Goal: Navigation & Orientation: Go to known website

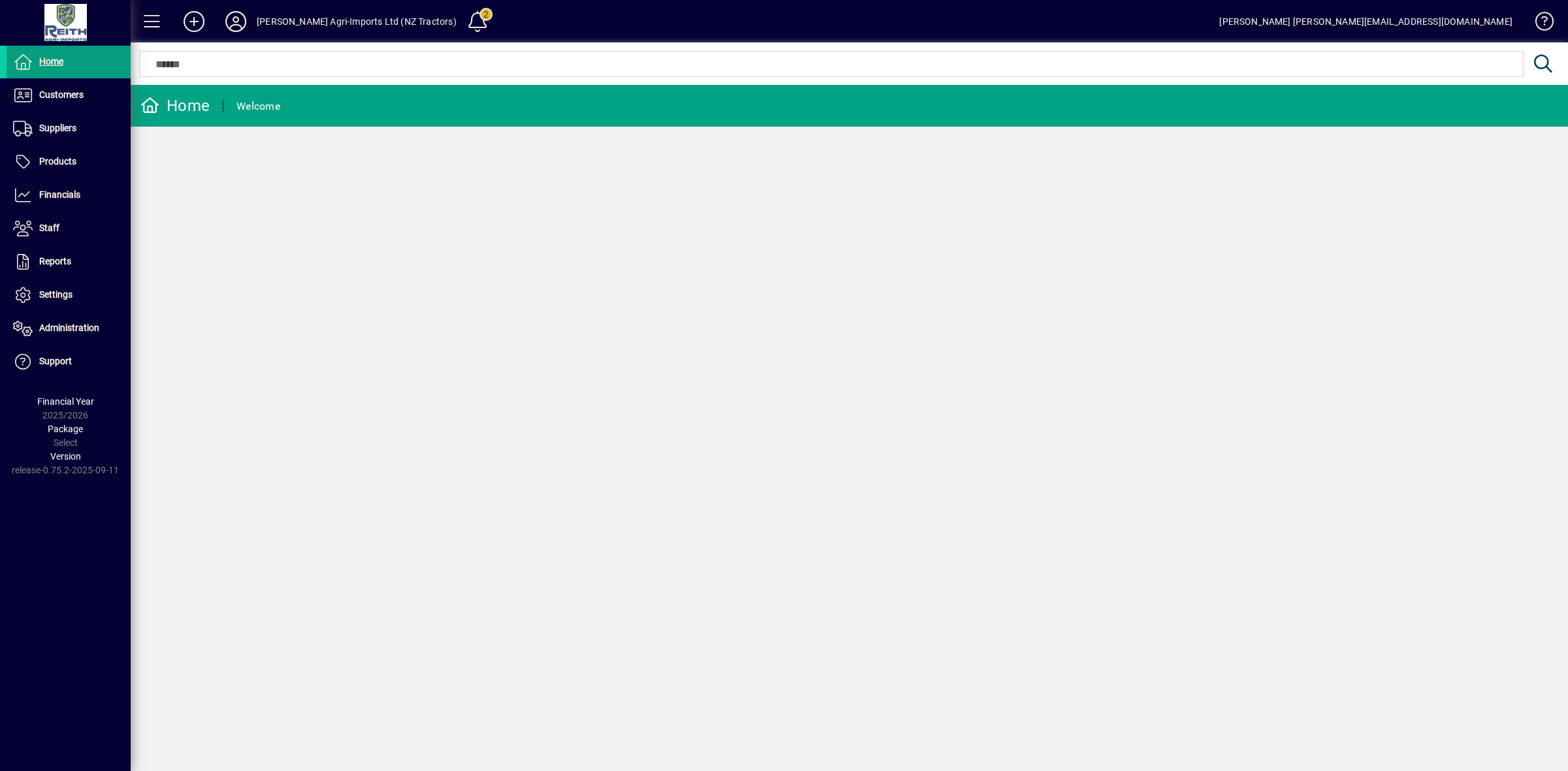
click at [237, 24] on icon at bounding box center [236, 21] width 26 height 21
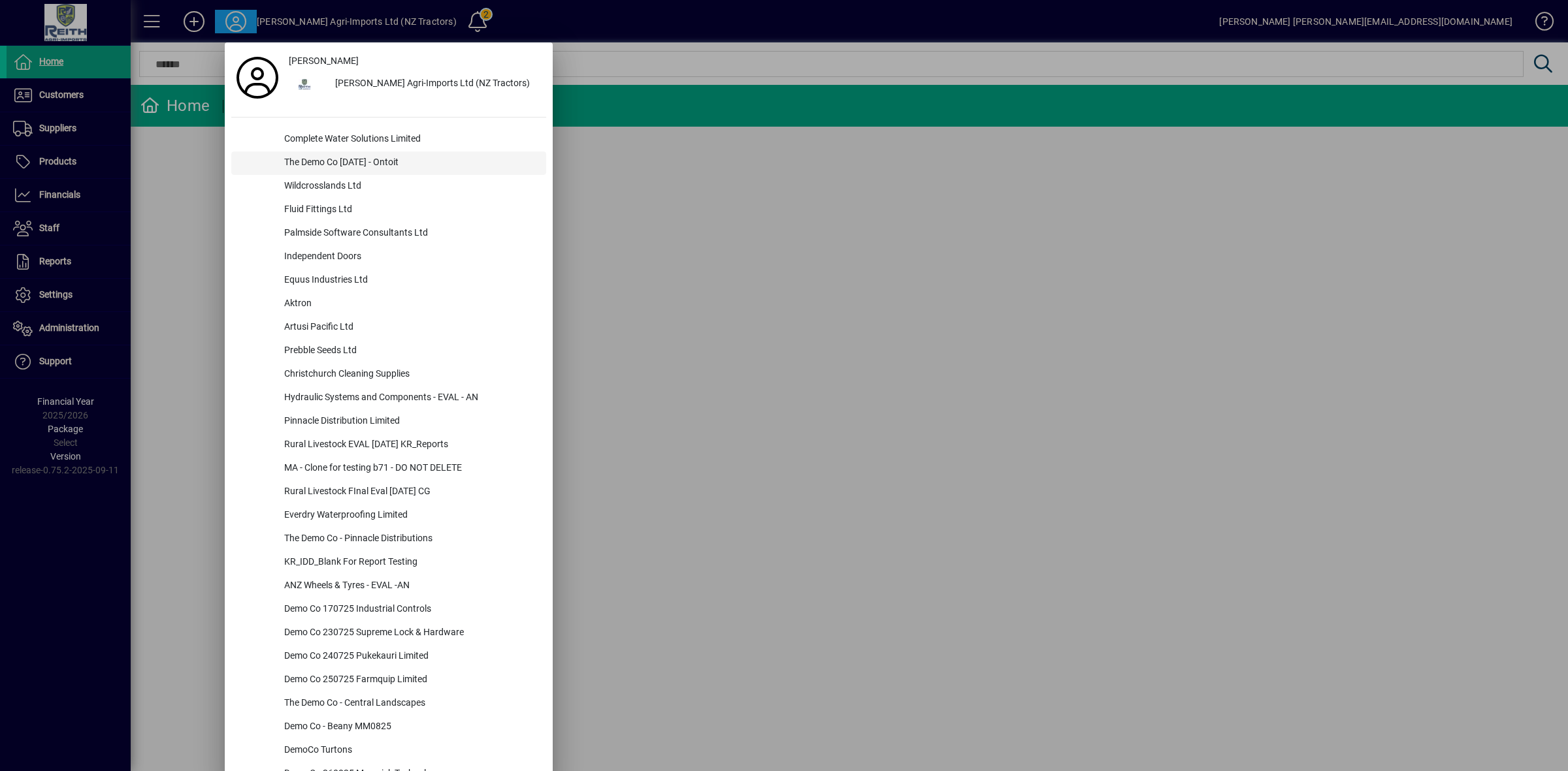
click at [376, 155] on div "The Demo Co [DATE] - Ontoit" at bounding box center [410, 164] width 273 height 23
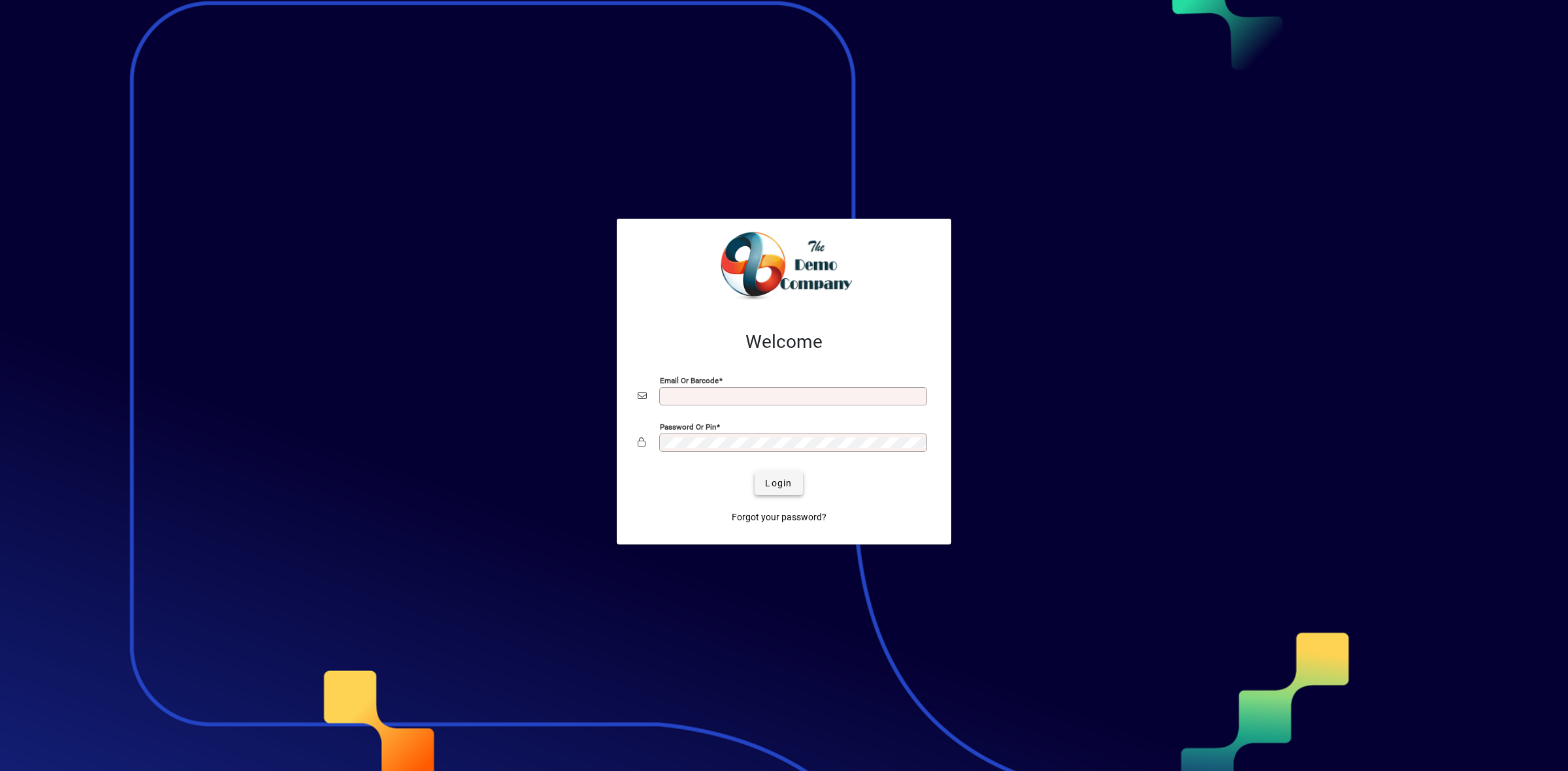
type input "**********"
click at [775, 484] on span "Login" at bounding box center [778, 484] width 26 height 14
